Goal: Task Accomplishment & Management: Manage account settings

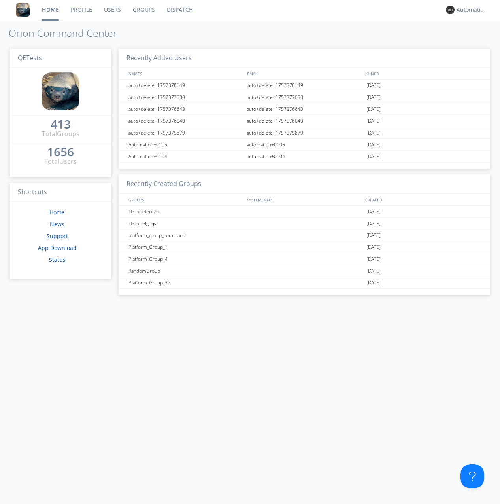
click at [143, 10] on link "Groups" at bounding box center [144, 10] width 34 height 20
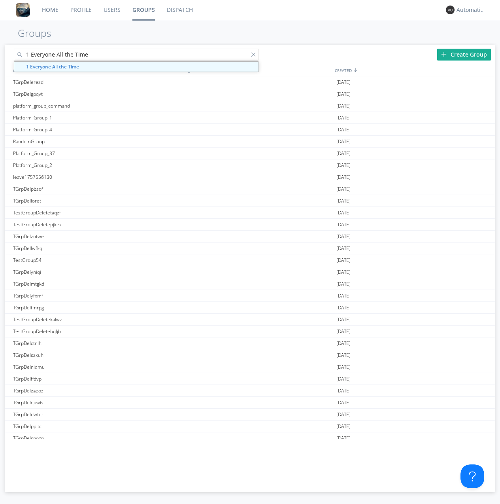
type input "1 Everyone All the Time"
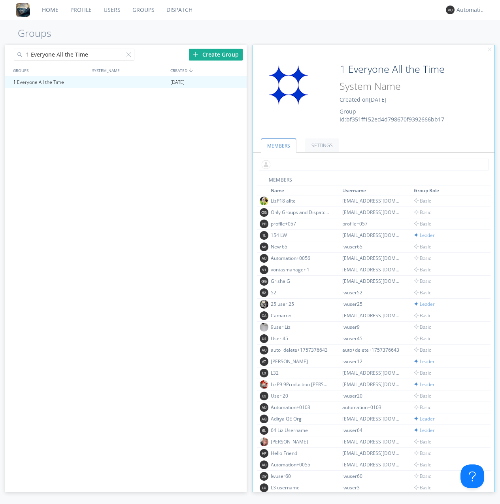
click at [372, 164] on input "text" at bounding box center [374, 165] width 230 height 12
type input "automation+0102"
